Goal: Transaction & Acquisition: Purchase product/service

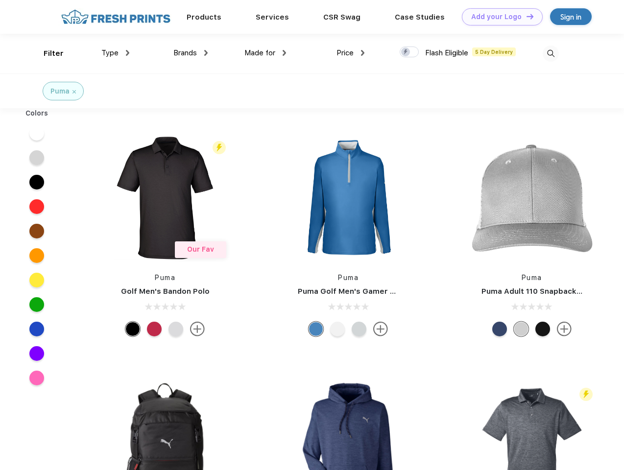
click at [498, 17] on link "Add your Logo Design Tool" at bounding box center [502, 16] width 81 height 17
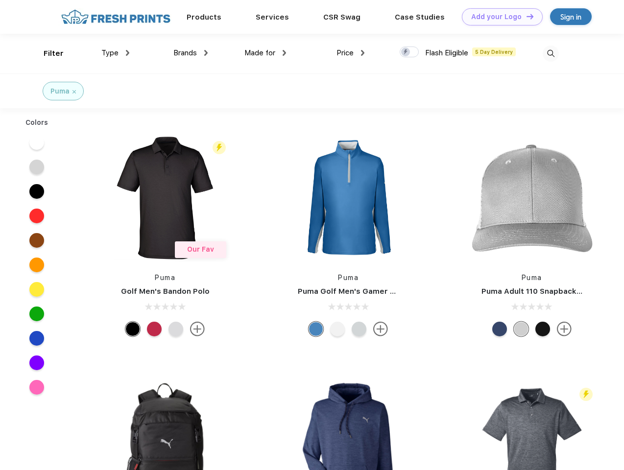
click at [0, 0] on div "Design Tool" at bounding box center [0, 0] width 0 height 0
click at [525, 16] on link "Add your Logo Design Tool" at bounding box center [502, 16] width 81 height 17
click at [47, 53] on div "Filter" at bounding box center [54, 53] width 20 height 11
click at [116, 53] on span "Type" at bounding box center [109, 52] width 17 height 9
click at [190, 53] on span "Brands" at bounding box center [185, 52] width 24 height 9
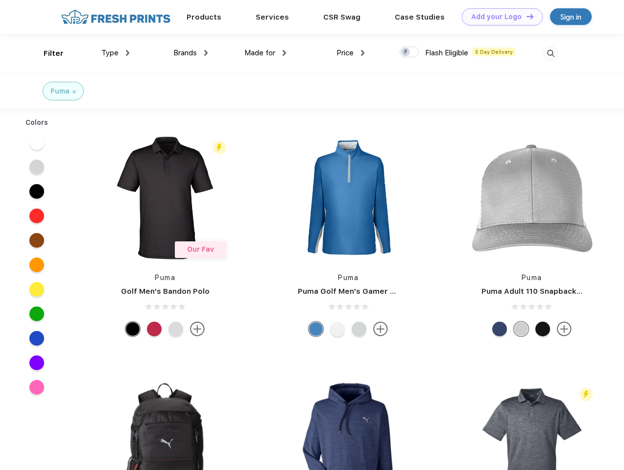
click at [265, 53] on span "Made for" at bounding box center [259, 52] width 31 height 9
click at [351, 53] on span "Price" at bounding box center [344, 52] width 17 height 9
click at [409, 52] on div at bounding box center [409, 52] width 19 height 11
click at [406, 52] on input "checkbox" at bounding box center [403, 49] width 6 height 6
click at [550, 53] on img at bounding box center [550, 54] width 16 height 16
